Goal: Navigation & Orientation: Find specific page/section

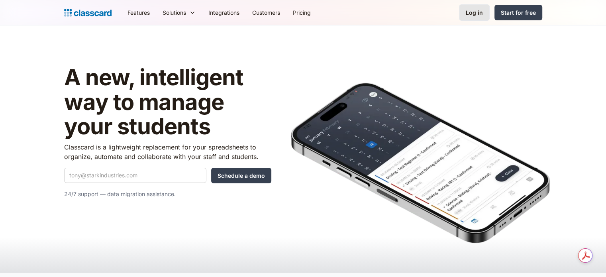
click at [474, 20] on link "Log in" at bounding box center [474, 12] width 31 height 16
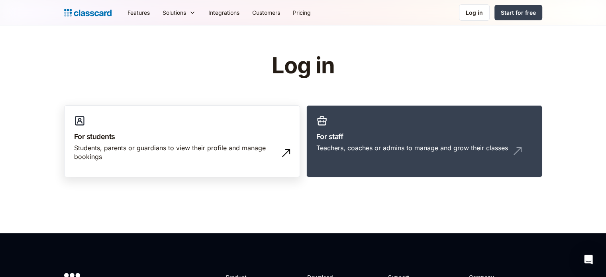
click at [191, 135] on h3 "For students" at bounding box center [182, 136] width 216 height 11
